Goal: Task Accomplishment & Management: Complete application form

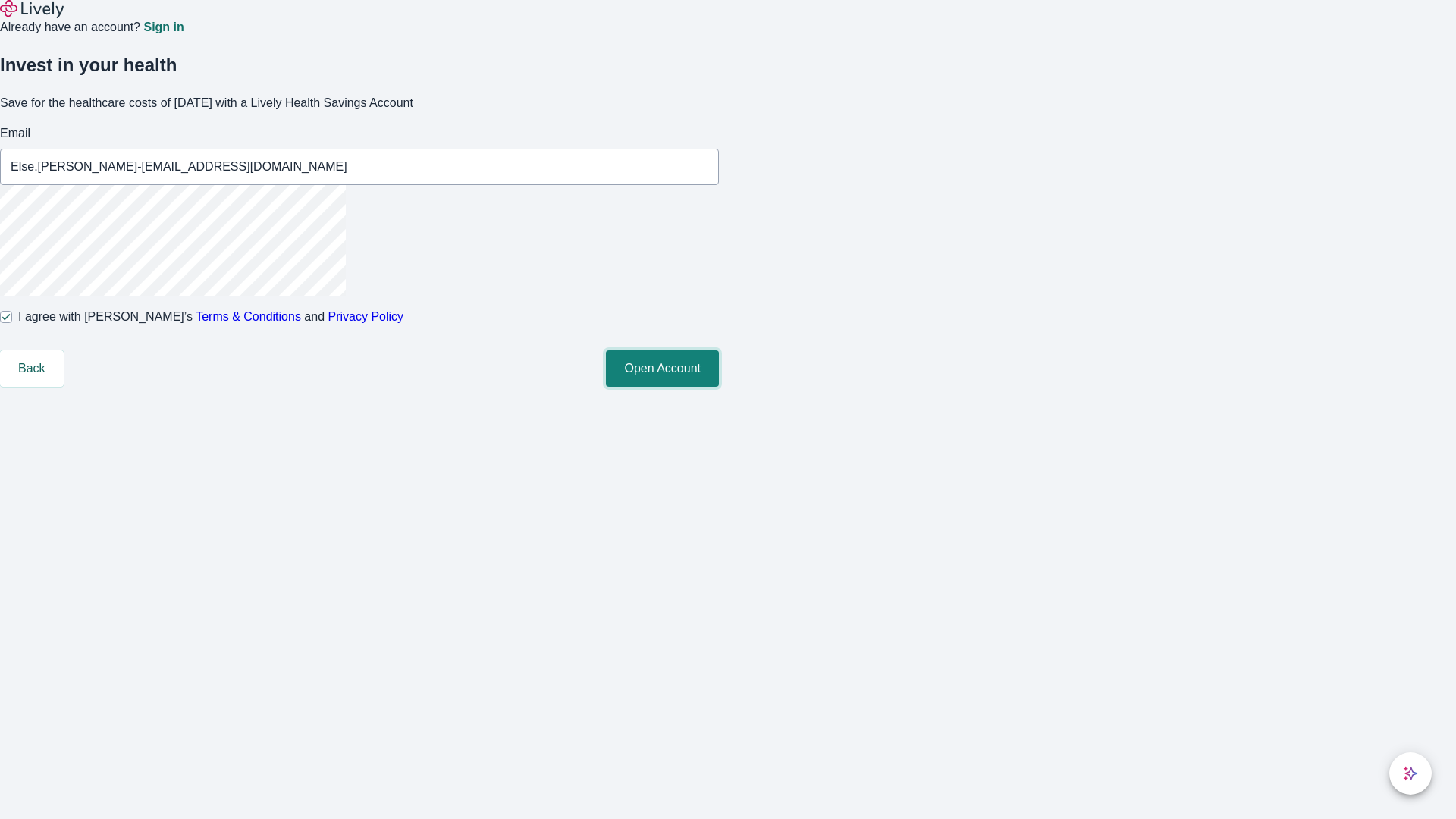
click at [719, 387] on button "Open Account" at bounding box center [661, 368] width 113 height 37
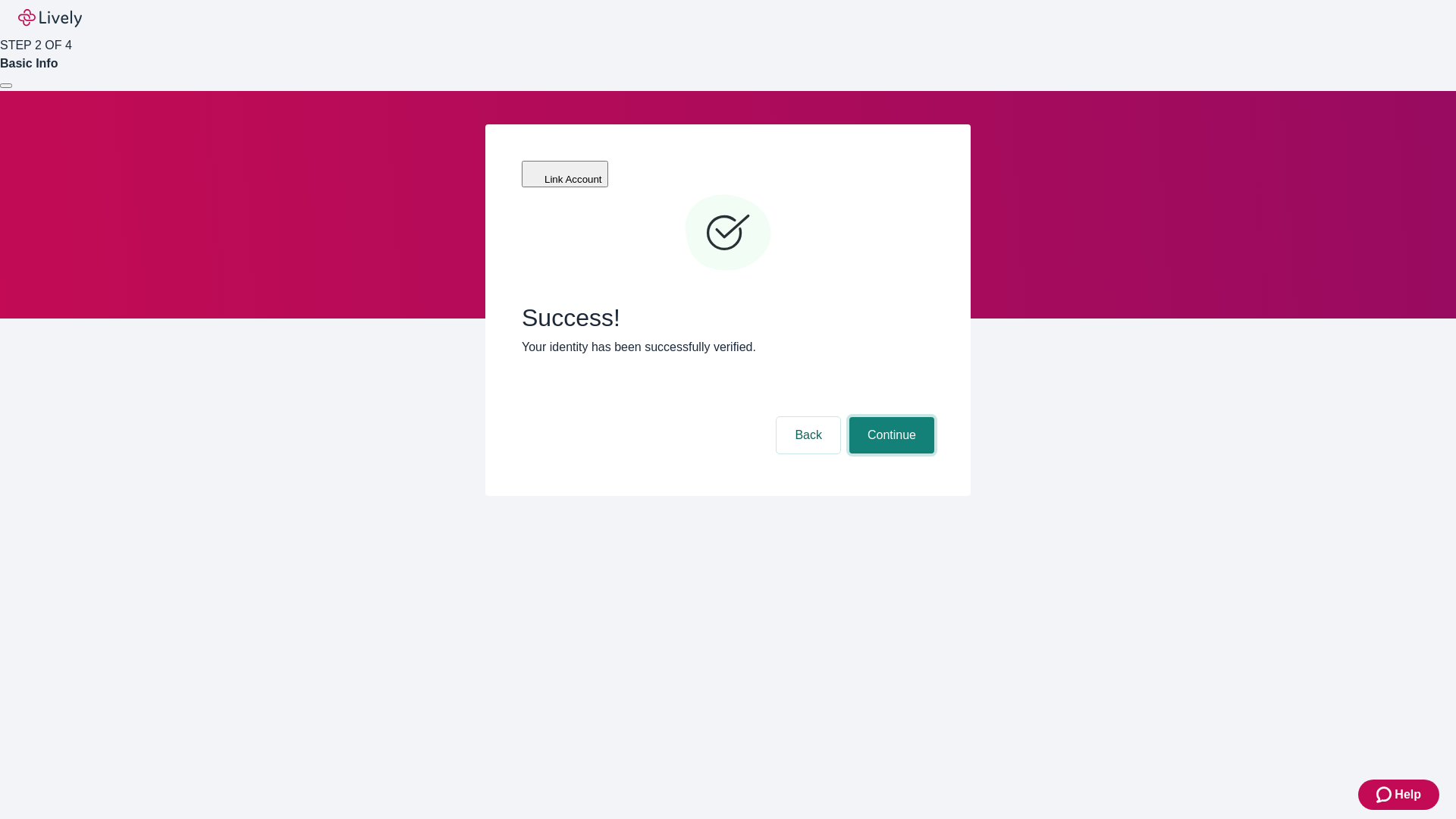
click at [889, 417] on button "Continue" at bounding box center [891, 435] width 85 height 37
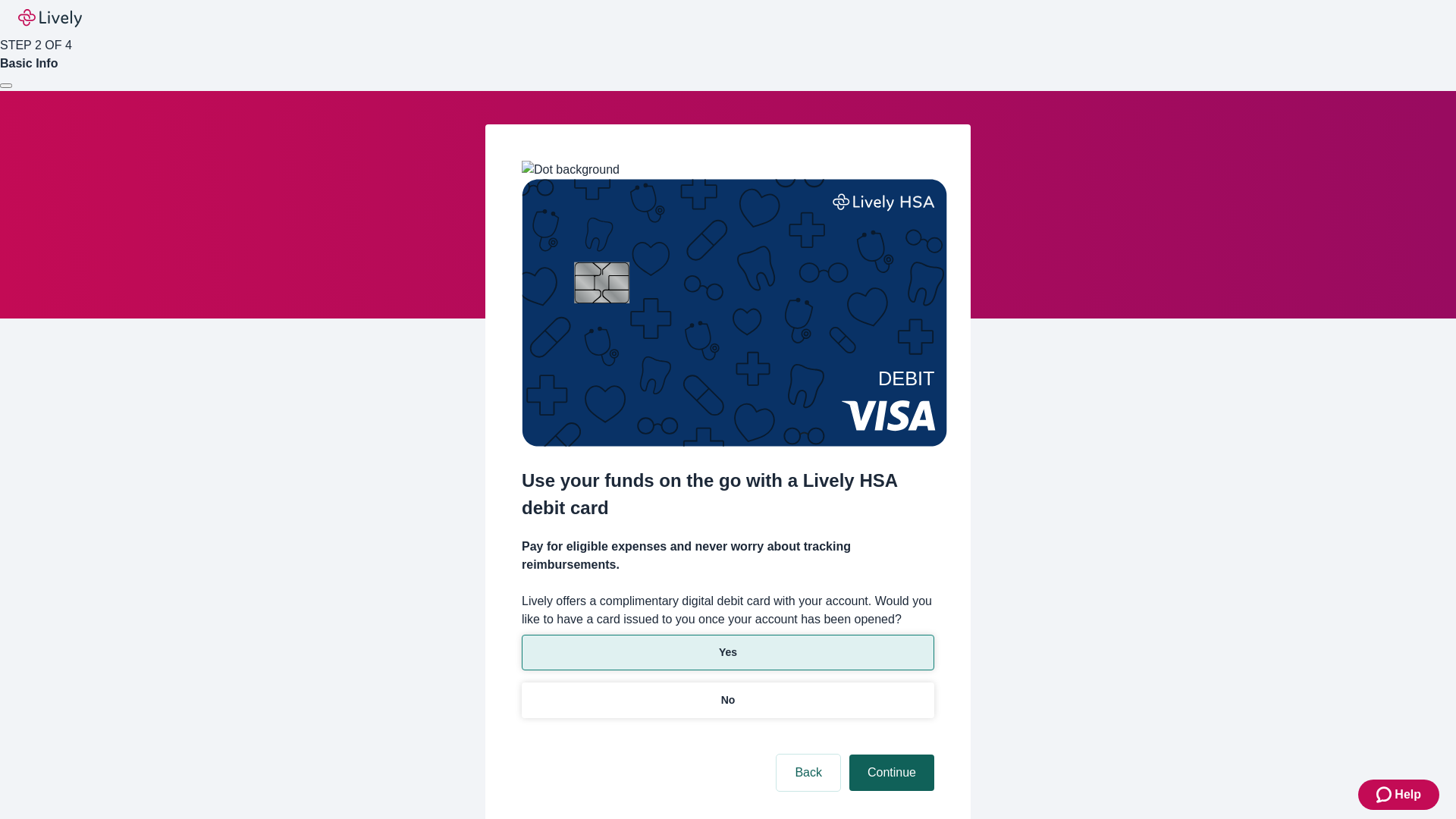
click at [727, 645] on p "Yes" at bounding box center [728, 652] width 18 height 16
click at [889, 754] on button "Continue" at bounding box center [891, 772] width 85 height 37
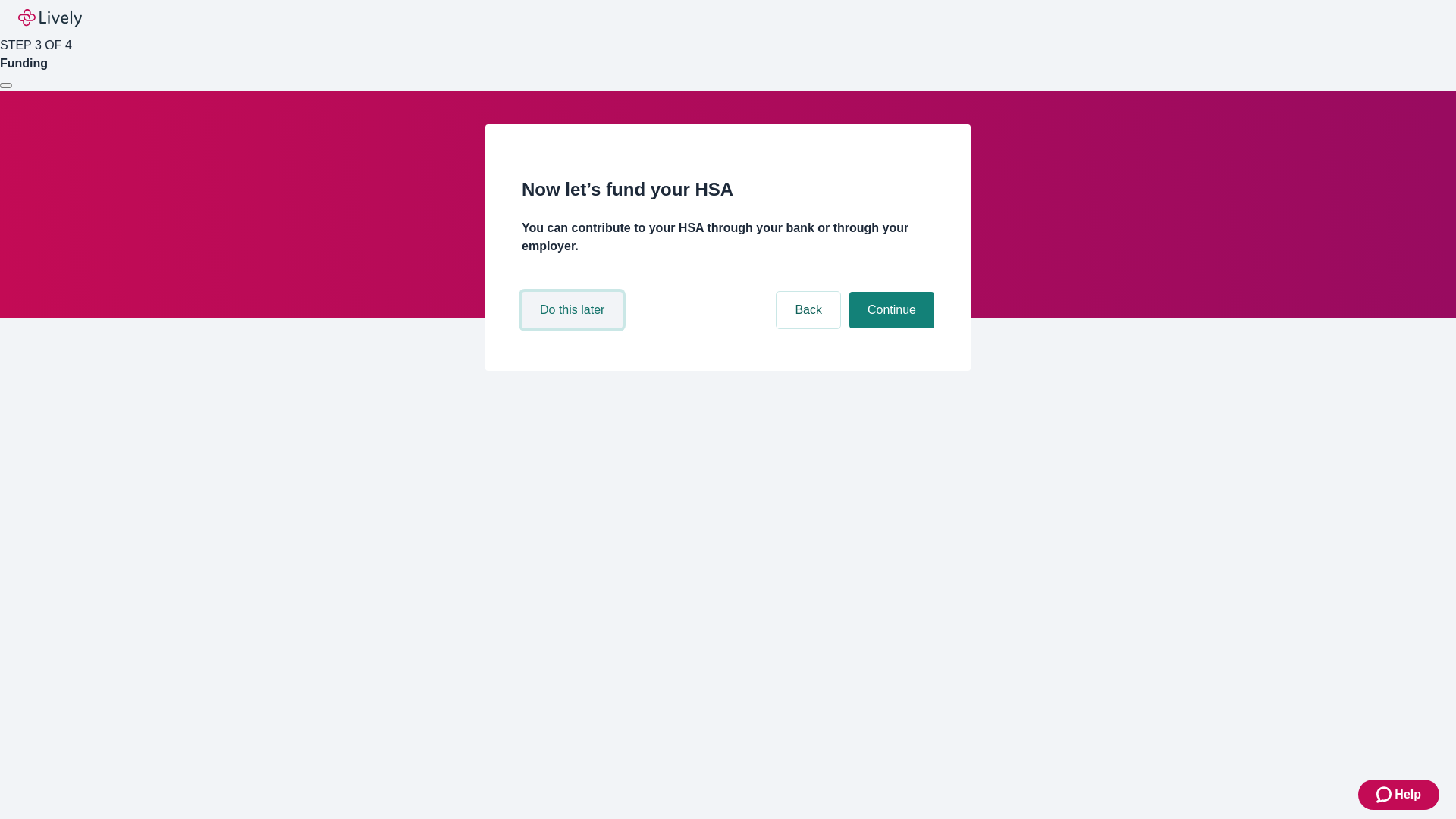
click at [574, 329] on button "Do this later" at bounding box center [572, 310] width 101 height 37
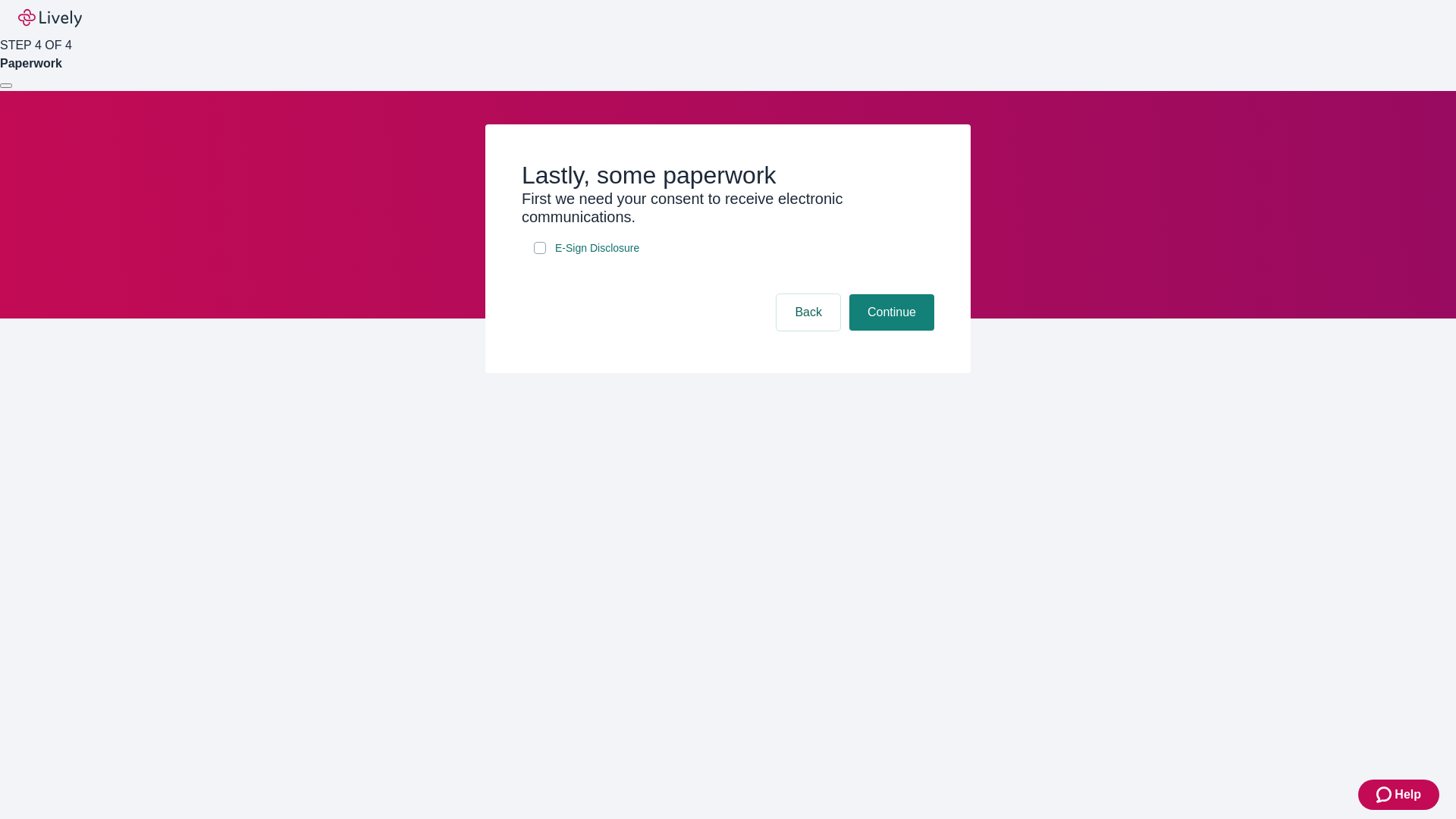
click at [540, 254] on input "E-Sign Disclosure" at bounding box center [540, 248] width 12 height 12
checkbox input "true"
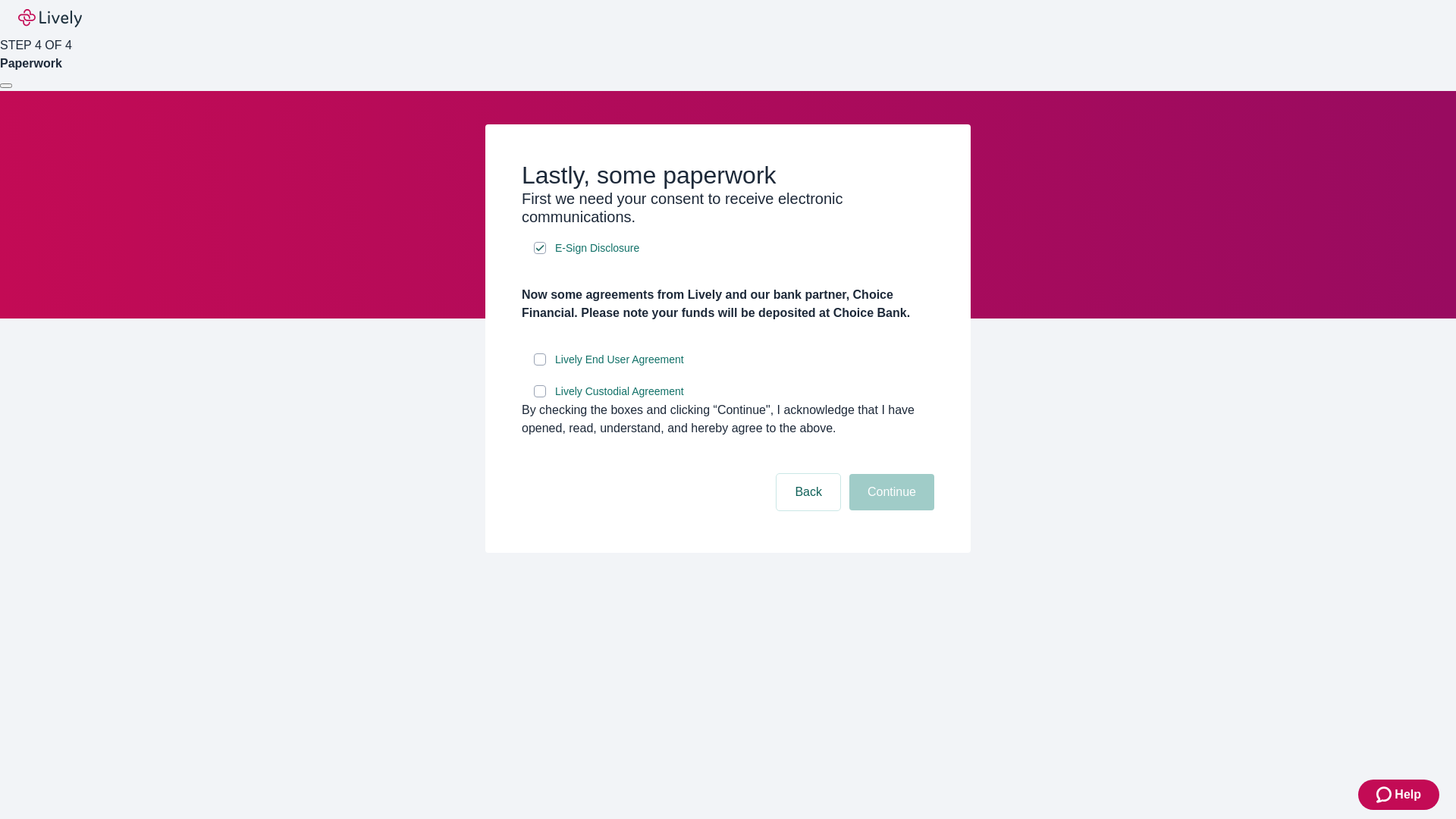
click at [540, 366] on input "Lively End User Agreement" at bounding box center [540, 360] width 12 height 12
checkbox input "true"
click at [540, 398] on input "Lively Custodial Agreement" at bounding box center [540, 392] width 12 height 12
checkbox input "true"
click at [889, 511] on button "Continue" at bounding box center [891, 492] width 85 height 37
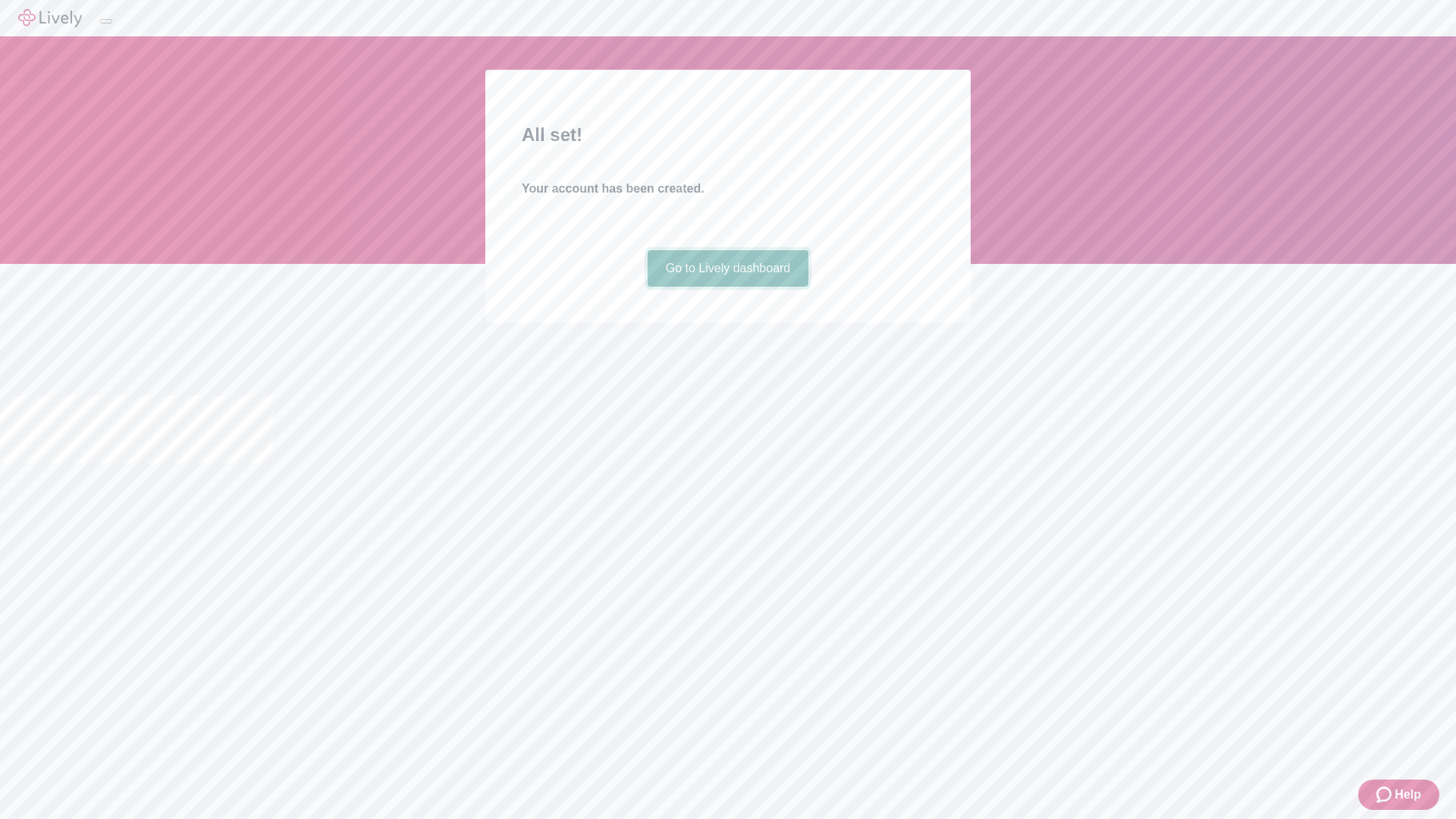
click at [727, 286] on link "Go to Lively dashboard" at bounding box center [728, 269] width 162 height 37
